Goal: Task Accomplishment & Management: Manage account settings

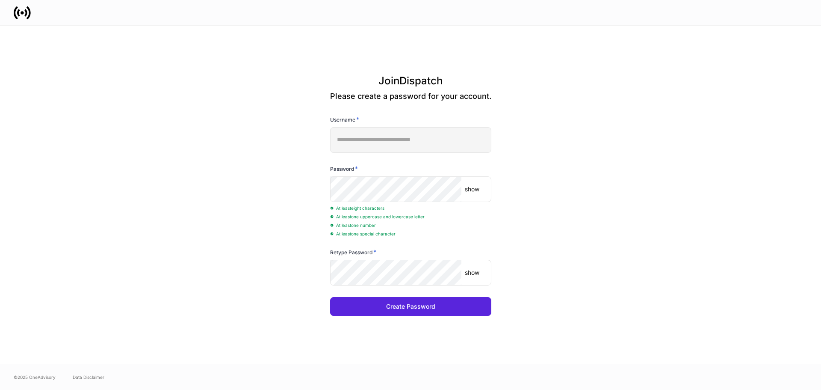
click at [471, 189] on p "show" at bounding box center [472, 189] width 15 height 9
click at [482, 276] on div "show ​" at bounding box center [410, 273] width 161 height 26
click at [471, 269] on p "show" at bounding box center [472, 272] width 15 height 9
click at [430, 306] on div "Create Password" at bounding box center [410, 306] width 49 height 6
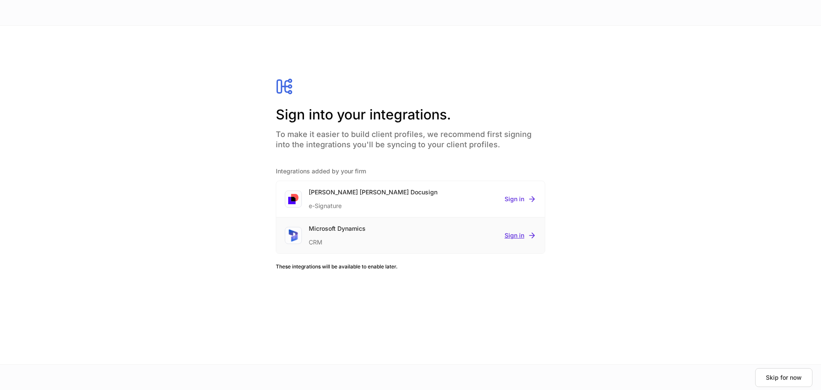
click at [519, 234] on div "Sign in" at bounding box center [521, 235] width 32 height 9
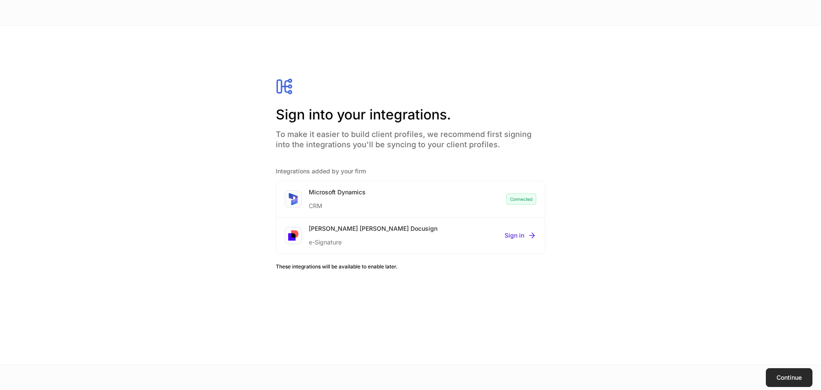
click at [791, 376] on div "Continue" at bounding box center [789, 377] width 25 height 6
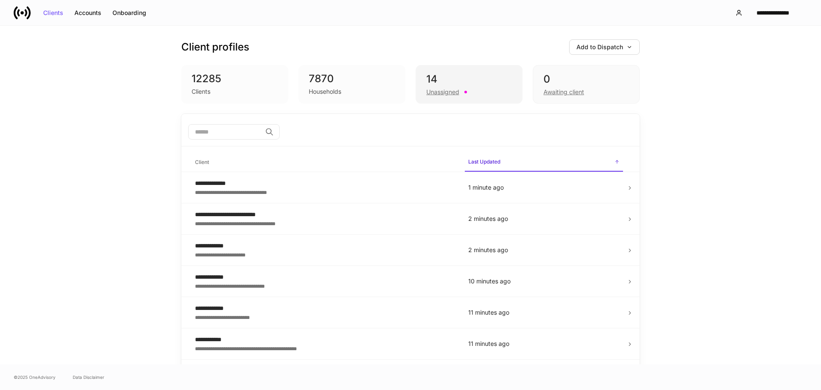
click at [430, 77] on div "14" at bounding box center [469, 79] width 86 height 14
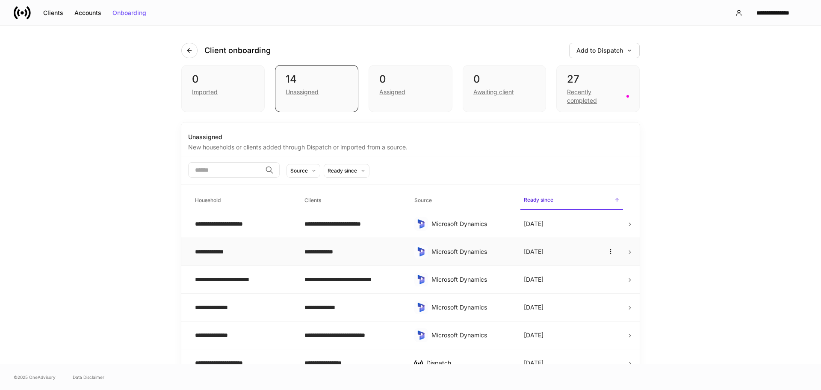
click at [221, 248] on div "**********" at bounding box center [243, 251] width 96 height 9
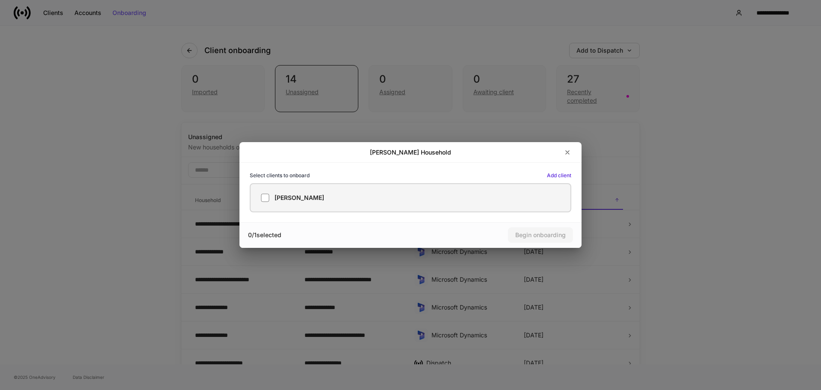
click at [260, 198] on label "[PERSON_NAME]" at bounding box center [411, 197] width 322 height 29
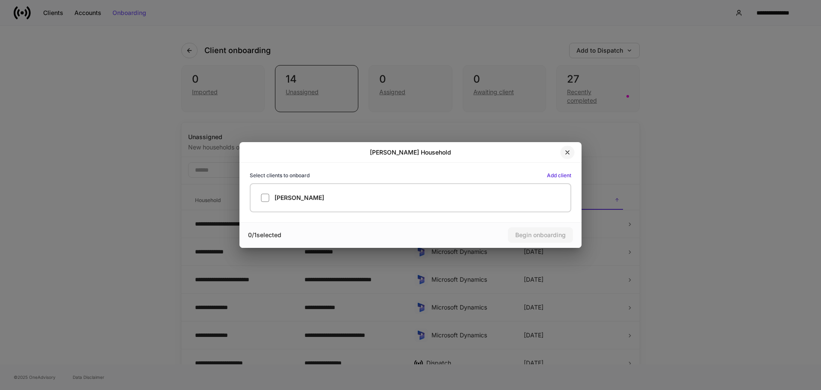
click at [566, 150] on icon "button" at bounding box center [567, 152] width 7 height 7
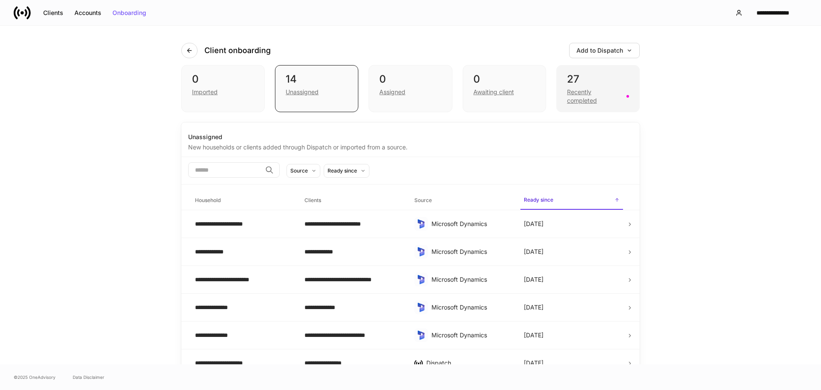
click at [578, 78] on div "27" at bounding box center [598, 79] width 62 height 14
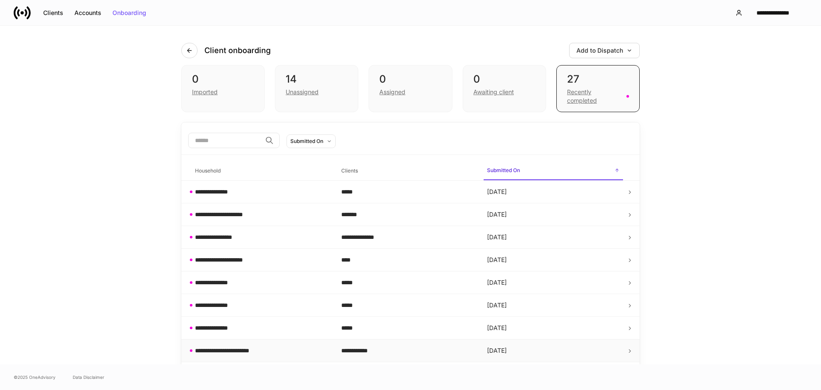
click at [231, 347] on div "**********" at bounding box center [229, 350] width 69 height 9
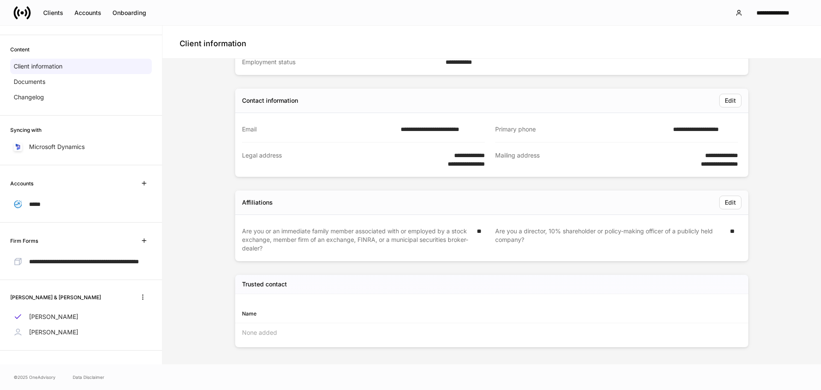
scroll to position [38, 0]
click at [36, 77] on p "Documents" at bounding box center [30, 81] width 32 height 9
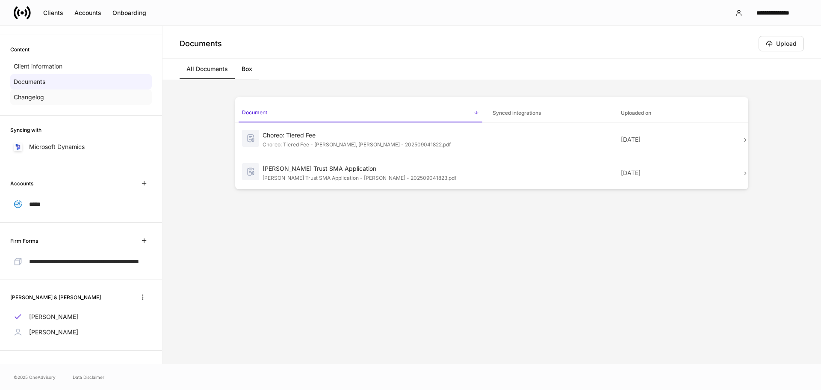
click at [39, 93] on p "Changelog" at bounding box center [29, 97] width 30 height 9
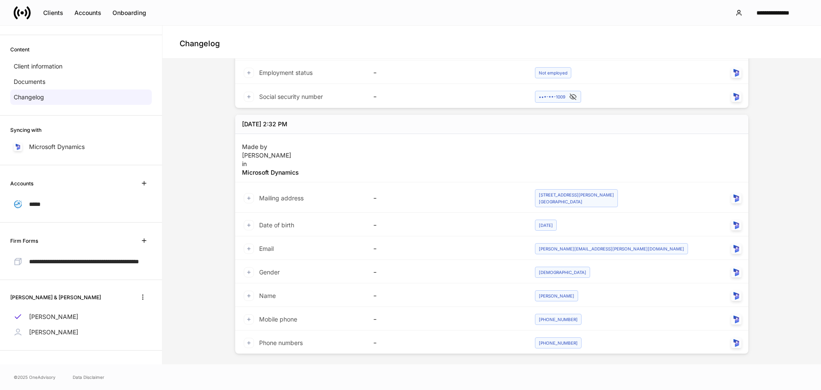
scroll to position [232, 0]
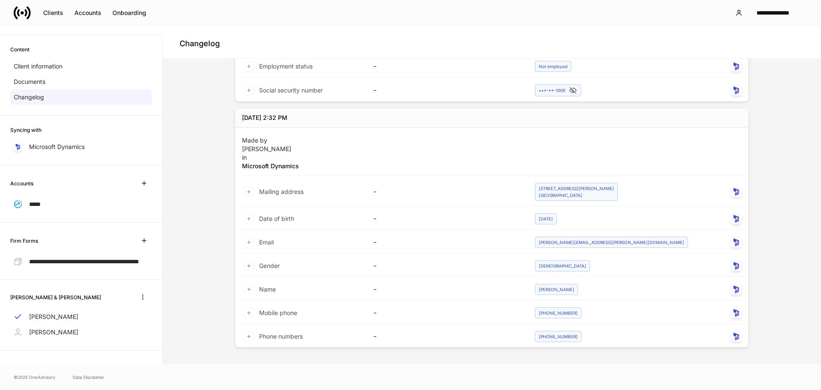
click at [248, 242] on icon at bounding box center [249, 242] width 3 height 3
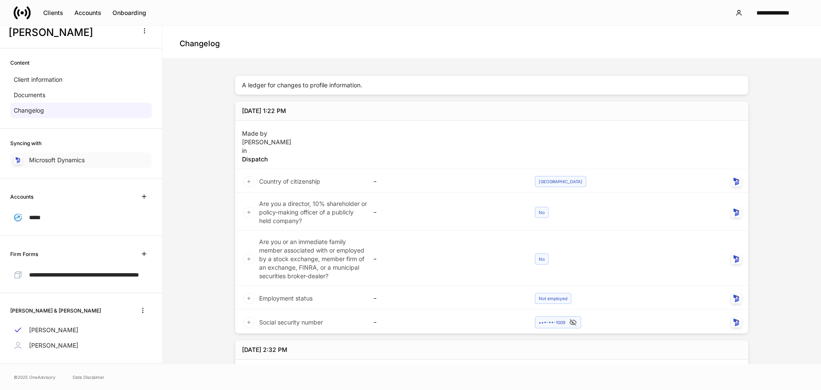
scroll to position [0, 0]
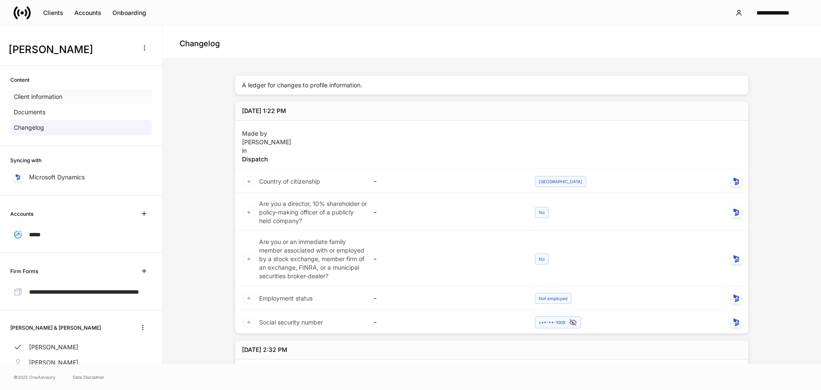
click at [57, 93] on p "Client information" at bounding box center [38, 96] width 49 height 9
